Goal: Task Accomplishment & Management: Manage account settings

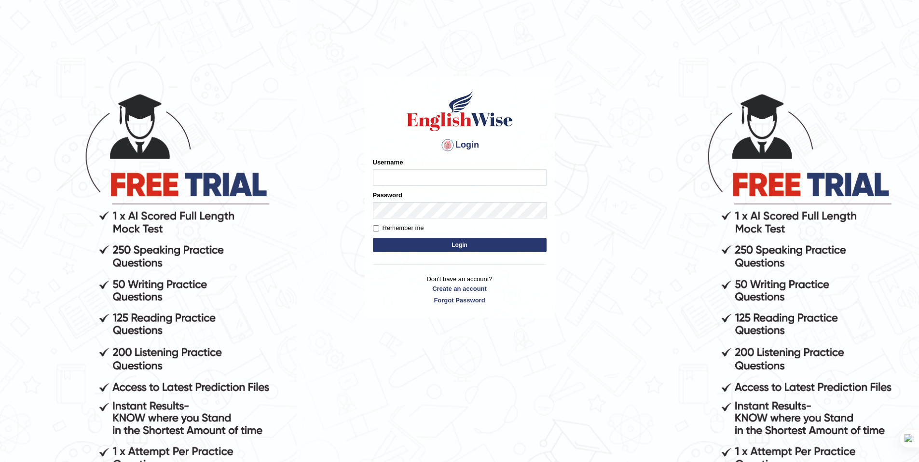
drag, startPoint x: 340, startPoint y: 159, endPoint x: 382, endPoint y: 170, distance: 43.9
click at [340, 159] on body "Login Please fix the following errors: Username Password Remember me Login Don'…" at bounding box center [459, 277] width 919 height 462
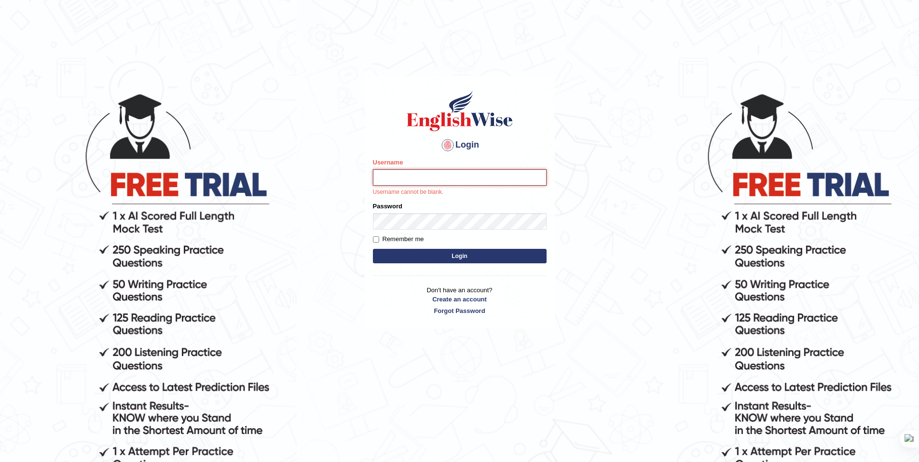
click at [399, 176] on input "Username" at bounding box center [460, 177] width 174 height 16
type input "AnmolNY"
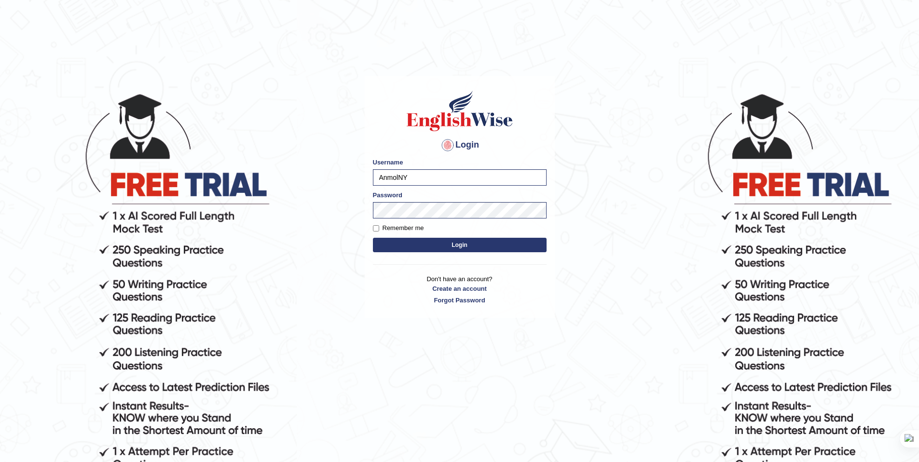
click at [434, 245] on button "Login" at bounding box center [460, 245] width 174 height 14
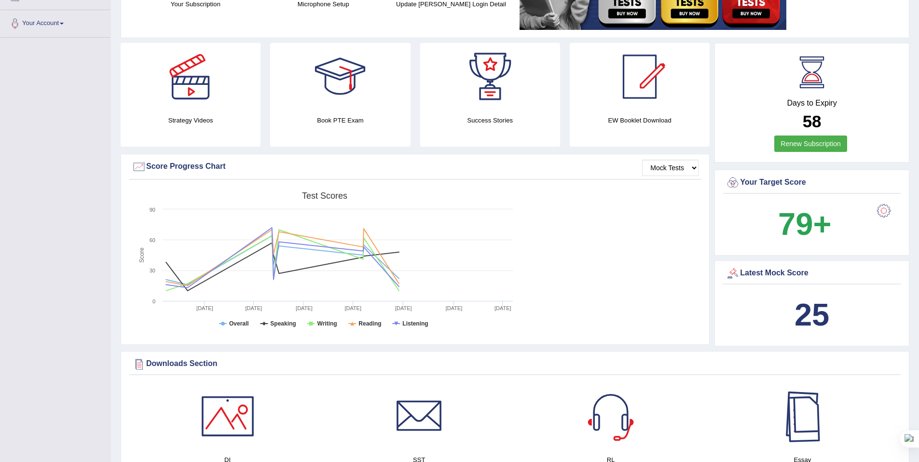
scroll to position [186, 0]
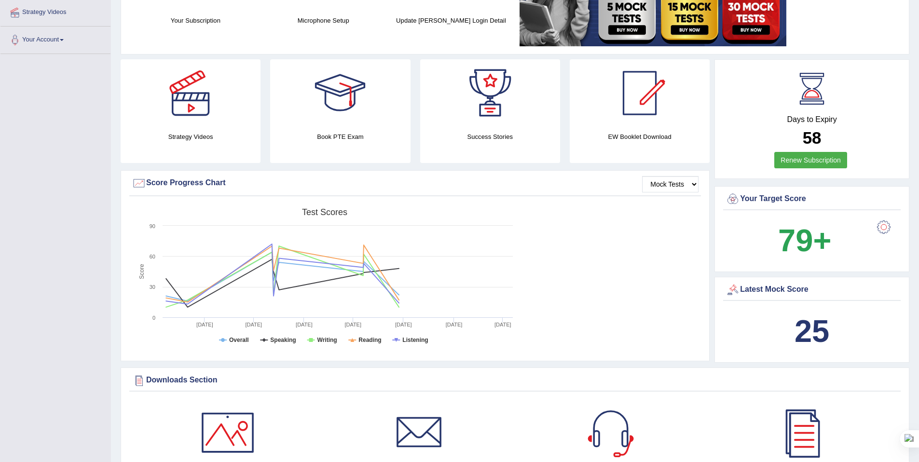
drag, startPoint x: 827, startPoint y: 140, endPoint x: 789, endPoint y: 141, distance: 37.6
click at [789, 141] on h2 "58" at bounding box center [811, 138] width 173 height 19
drag, startPoint x: 795, startPoint y: 137, endPoint x: 829, endPoint y: 138, distance: 33.8
click at [829, 136] on h2 "58" at bounding box center [811, 138] width 173 height 19
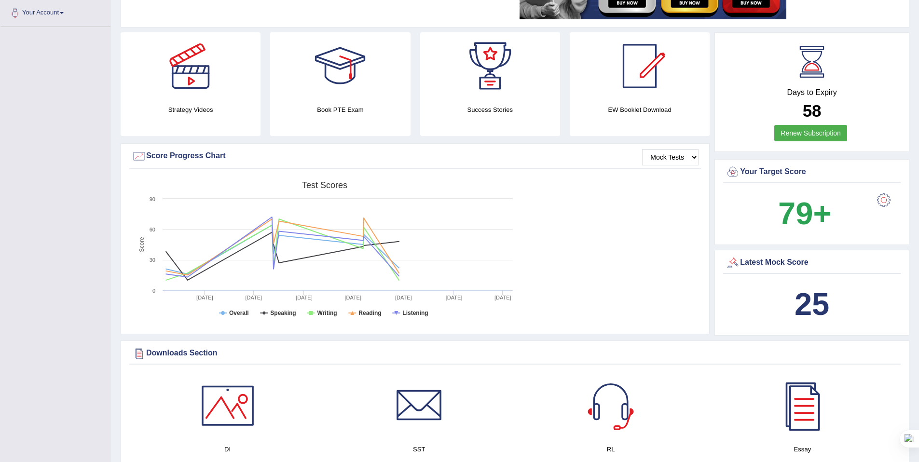
scroll to position [0, 0]
